Goal: Register for event/course

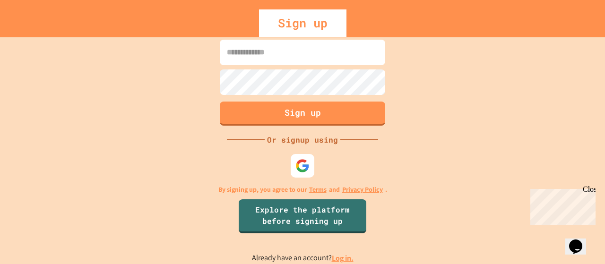
click at [277, 51] on input at bounding box center [303, 53] width 166 height 26
click at [300, 164] on img at bounding box center [303, 166] width 16 height 16
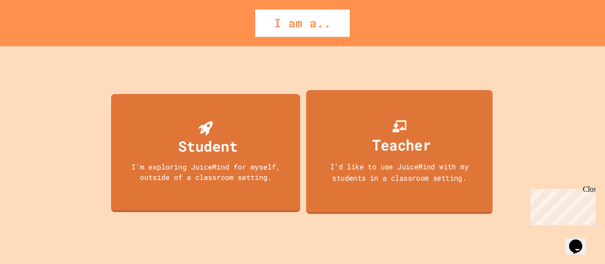
click at [377, 139] on div "Teacher" at bounding box center [402, 145] width 59 height 22
